Goal: Transaction & Acquisition: Purchase product/service

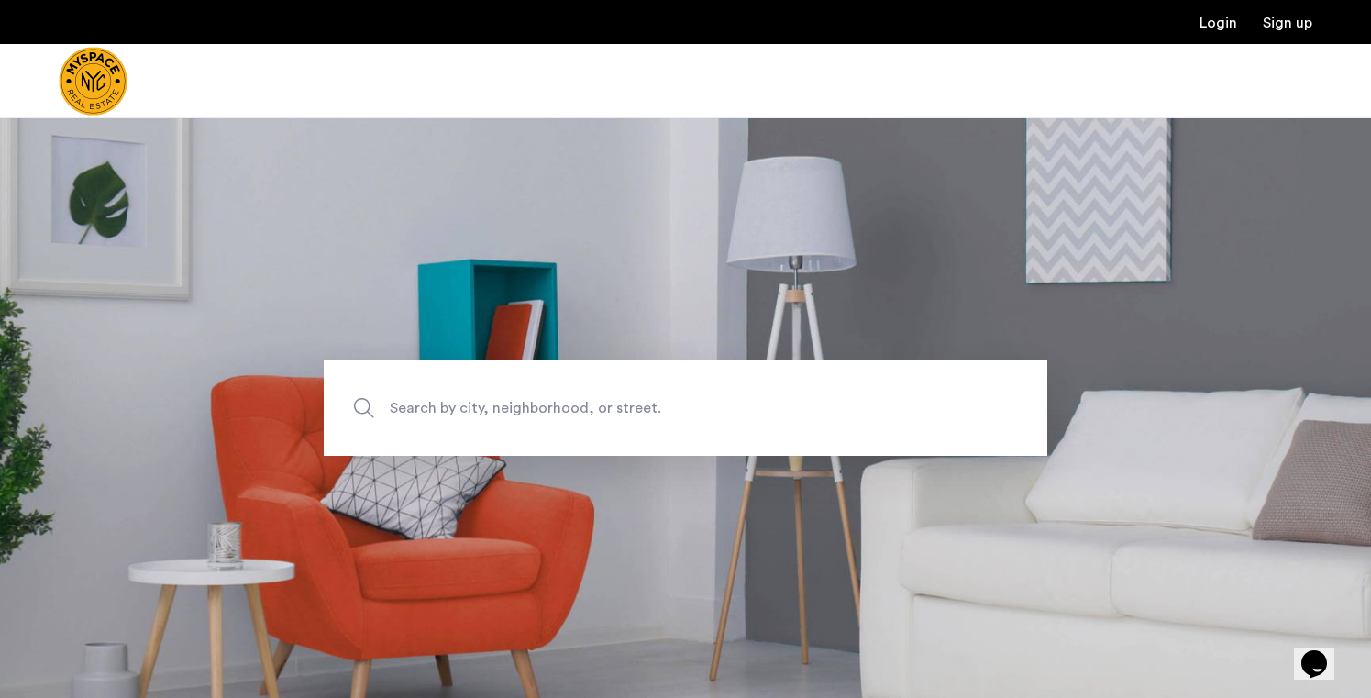
click at [534, 409] on span "Search by city, neighborhood, or street." at bounding box center [643, 407] width 506 height 25
click at [534, 409] on input "Search by city, neighborhood, or street." at bounding box center [685, 407] width 723 height 95
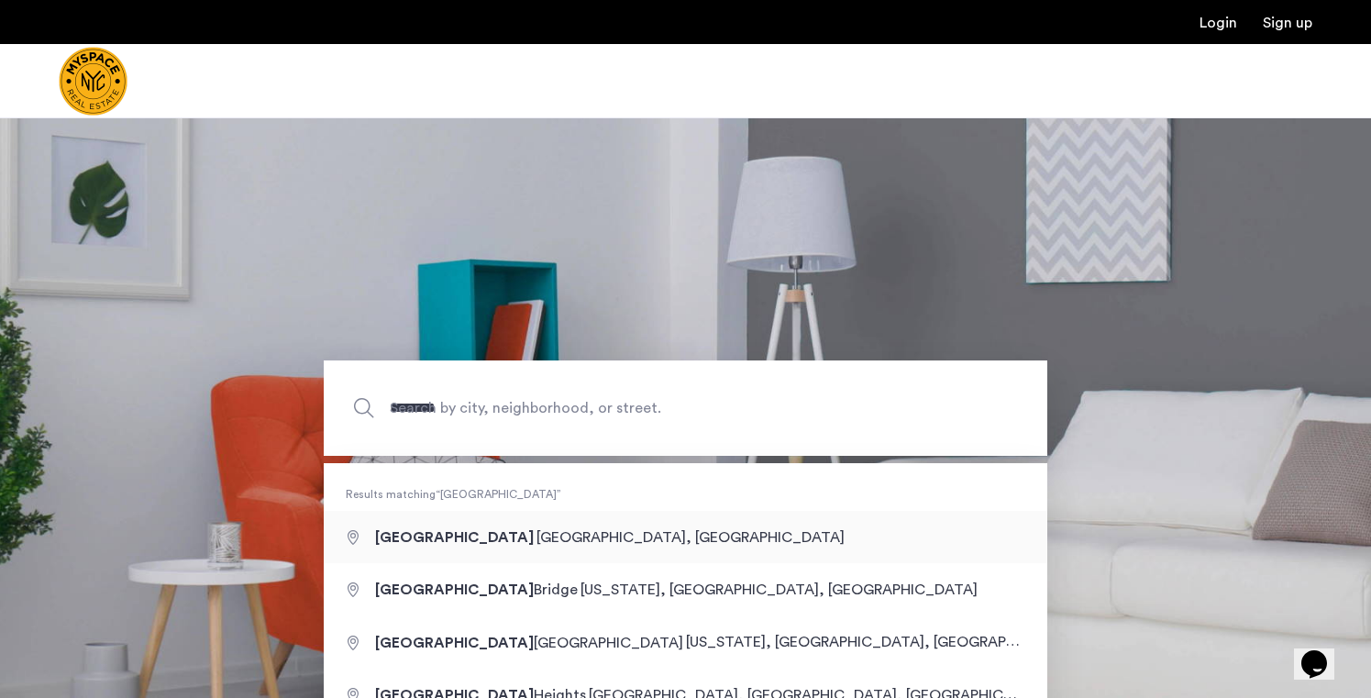
type input "**********"
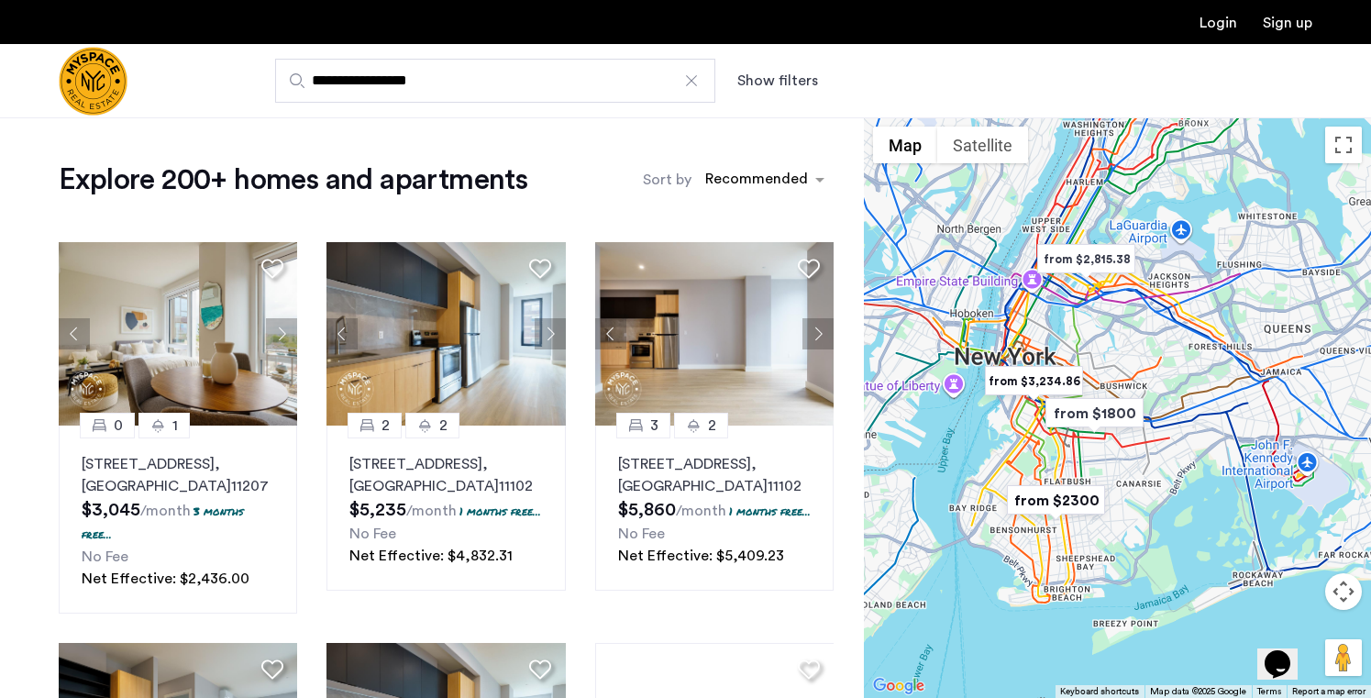
click at [1032, 379] on img "from $3,234.86" at bounding box center [1033, 380] width 113 height 41
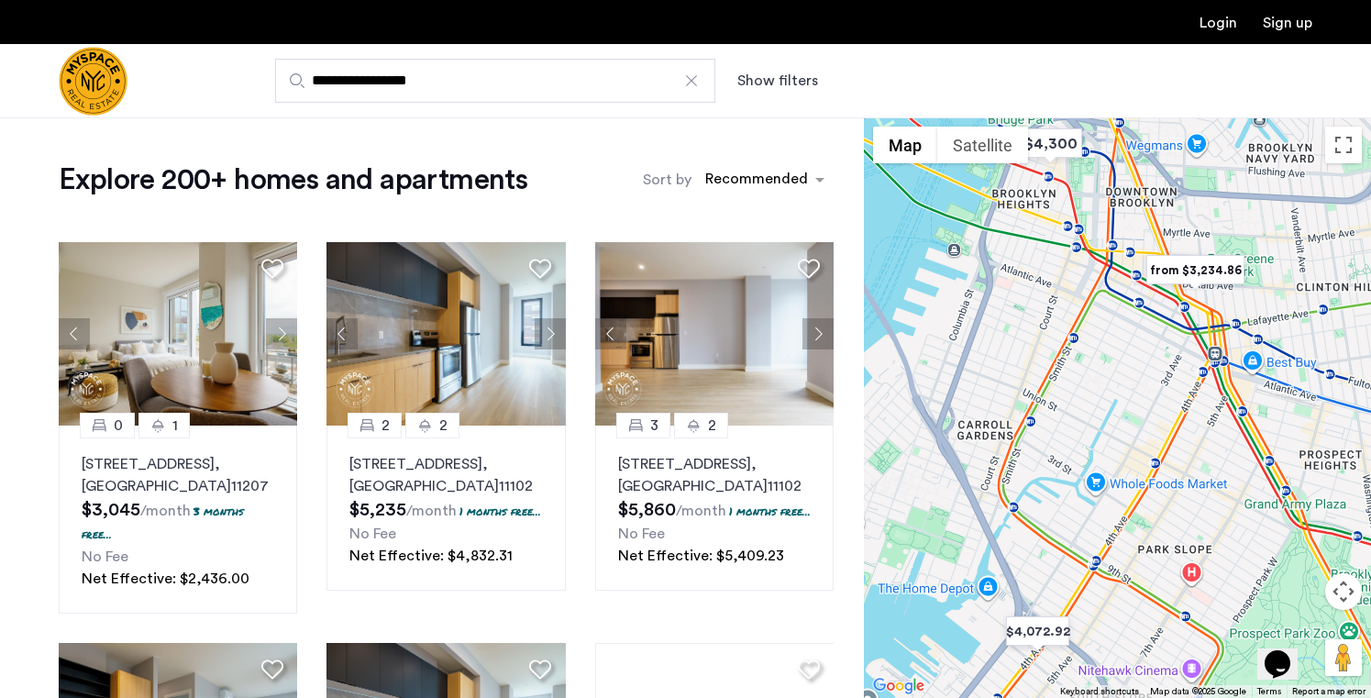
click at [1199, 271] on img "from $3,234.86" at bounding box center [1195, 269] width 113 height 41
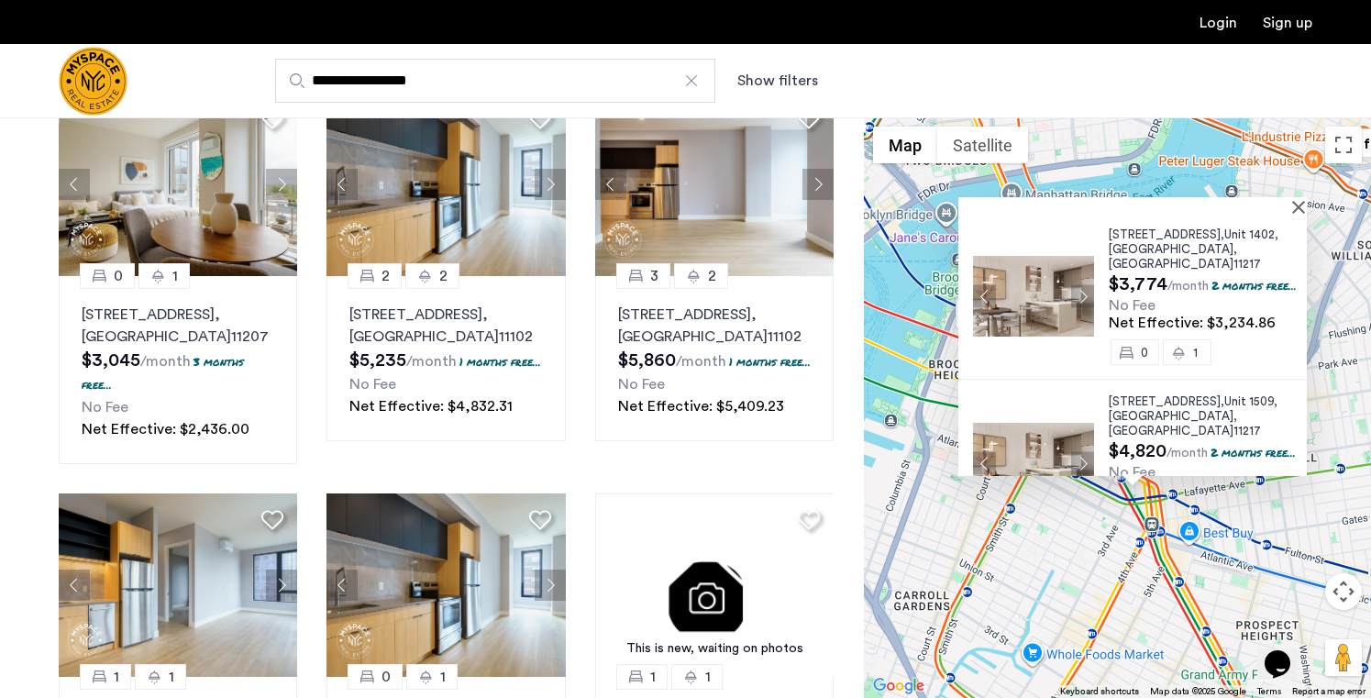
click at [1076, 287] on button "Next apartment" at bounding box center [1082, 295] width 23 height 23
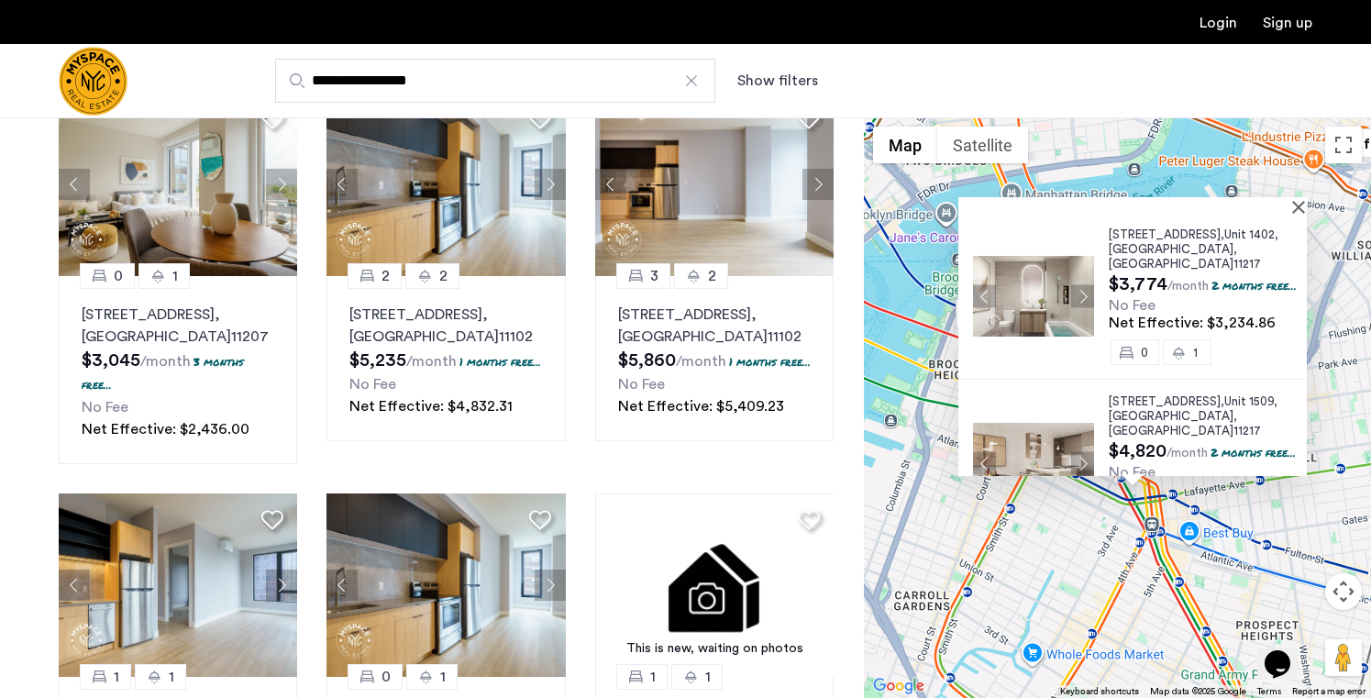
click at [1077, 287] on button "Next apartment" at bounding box center [1082, 295] width 23 height 23
click at [1071, 289] on button "Next apartment" at bounding box center [1082, 295] width 23 height 23
click at [1147, 243] on span ", [GEOGRAPHIC_DATA]" at bounding box center [1173, 256] width 128 height 27
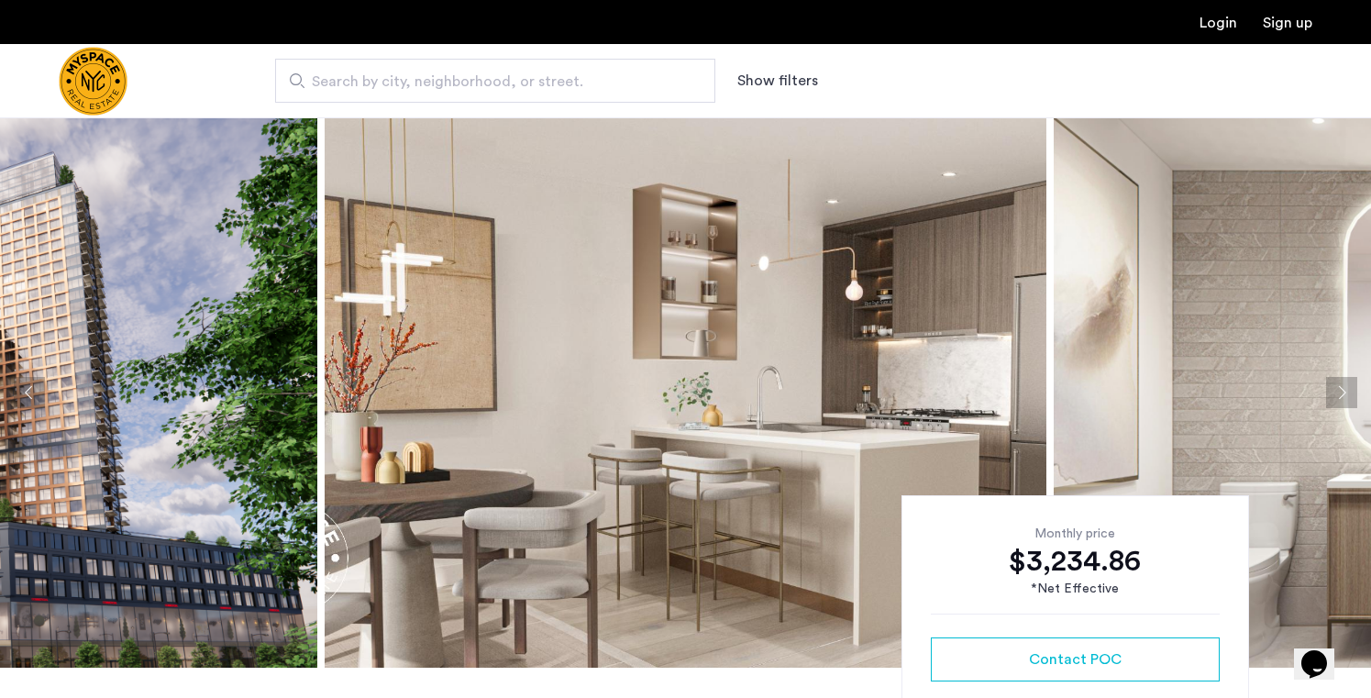
click at [1344, 392] on button "Next apartment" at bounding box center [1341, 392] width 31 height 31
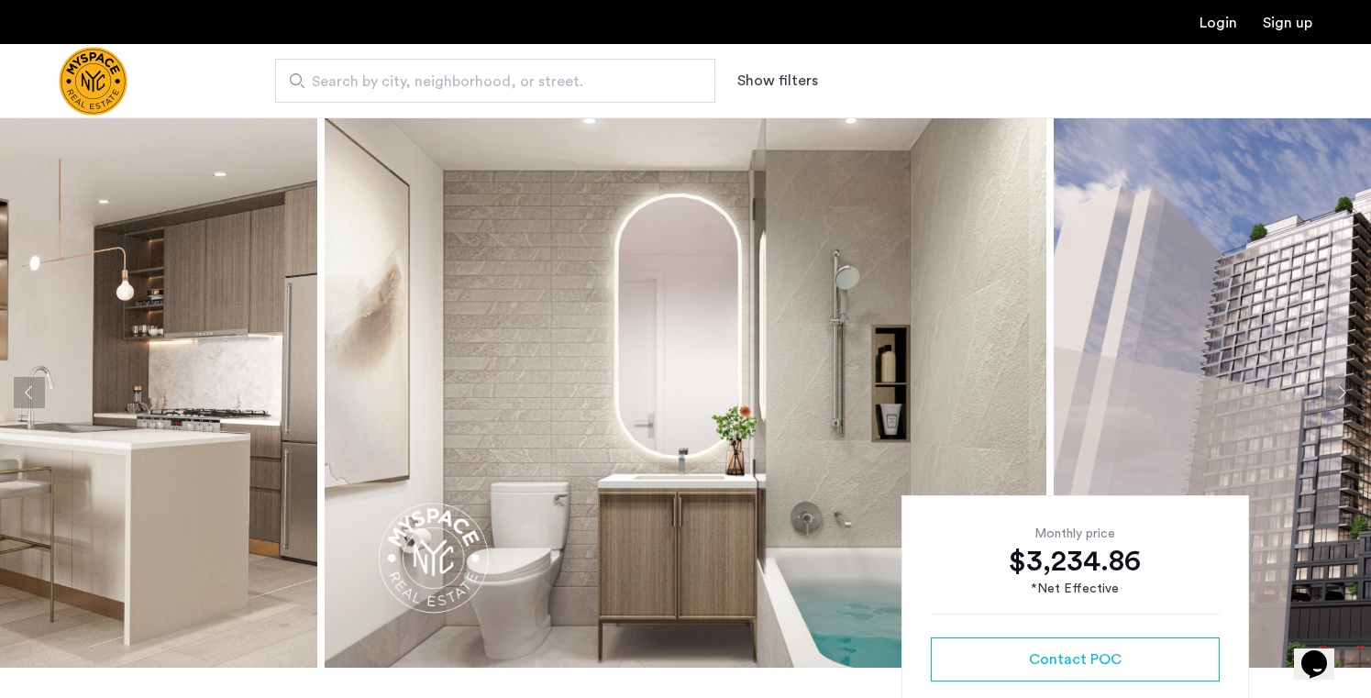
click at [1344, 392] on button "Next apartment" at bounding box center [1341, 392] width 31 height 31
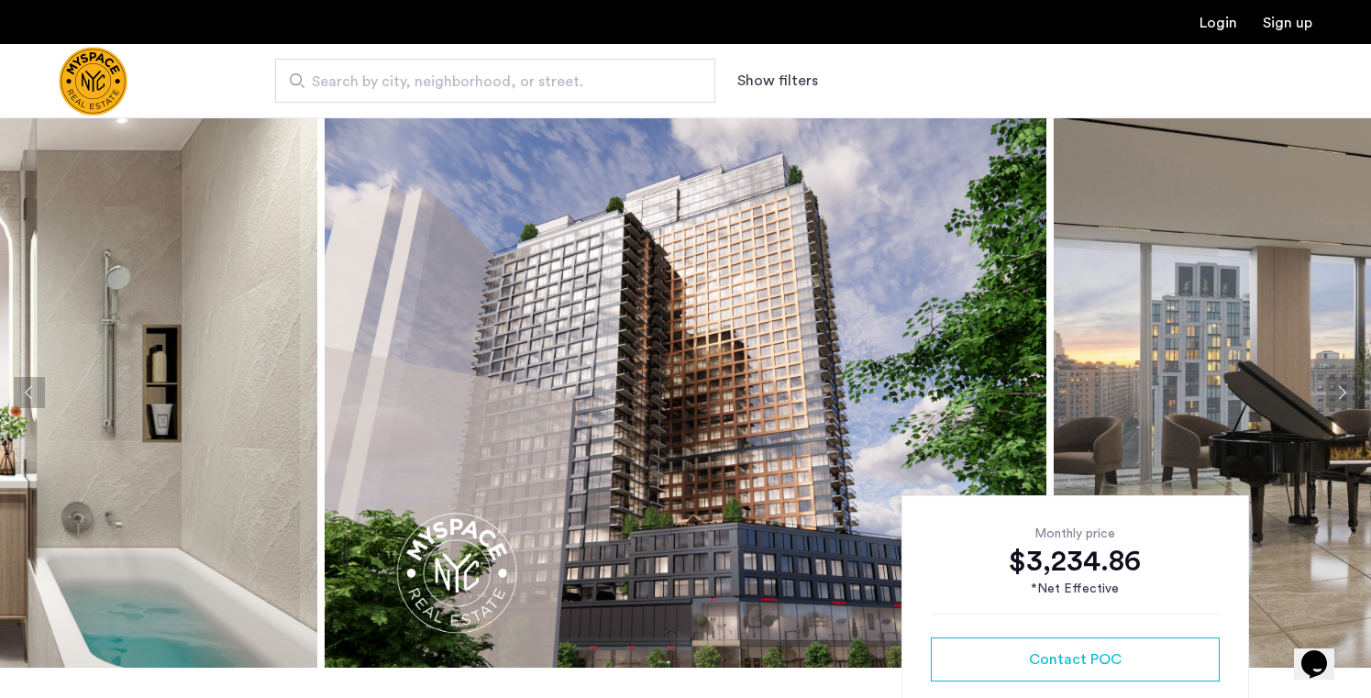
click at [1344, 392] on button "Next apartment" at bounding box center [1341, 392] width 31 height 31
